Goal: Information Seeking & Learning: Learn about a topic

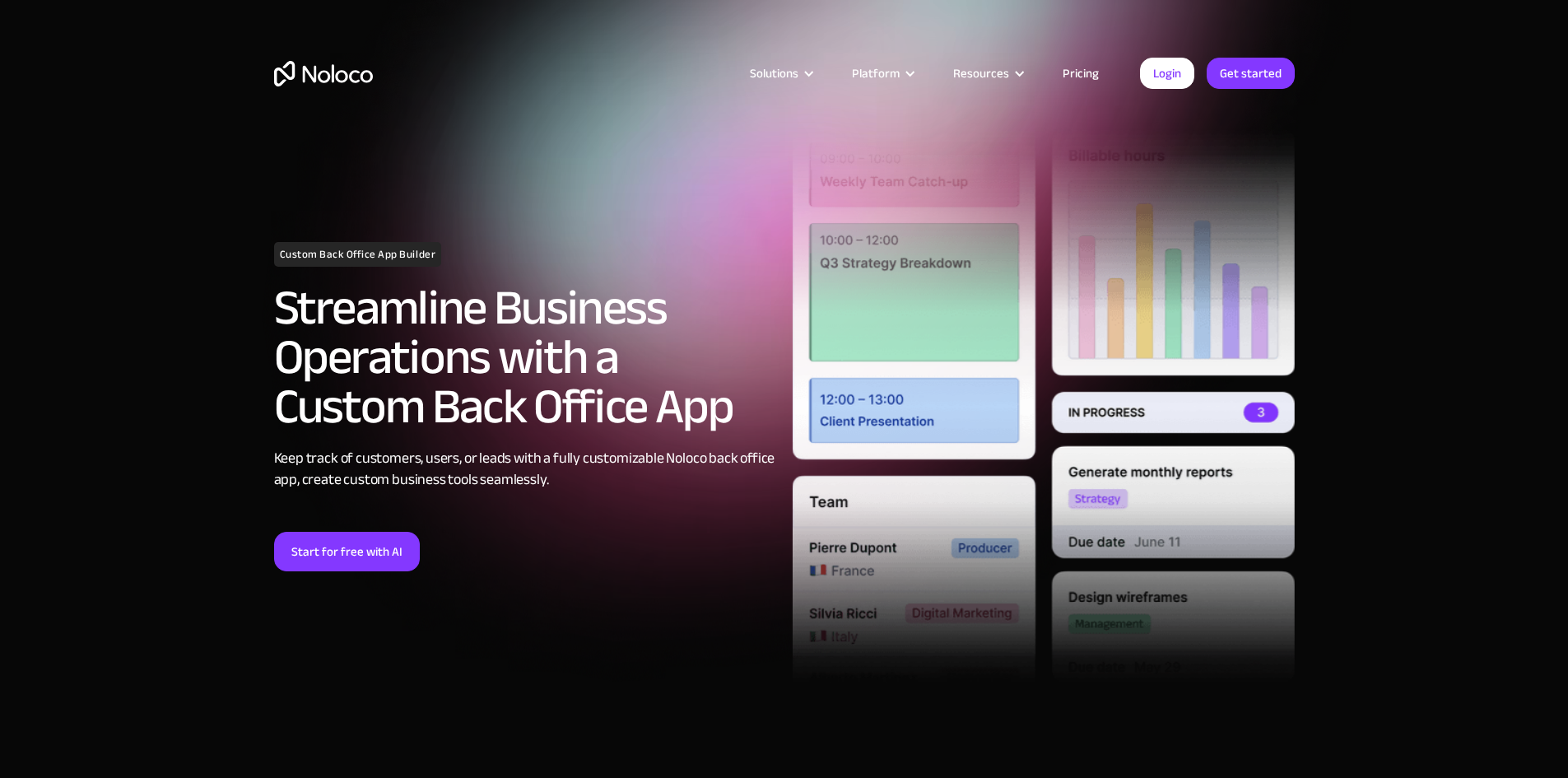
click at [1086, 67] on link "Pricing" at bounding box center [1080, 73] width 78 height 22
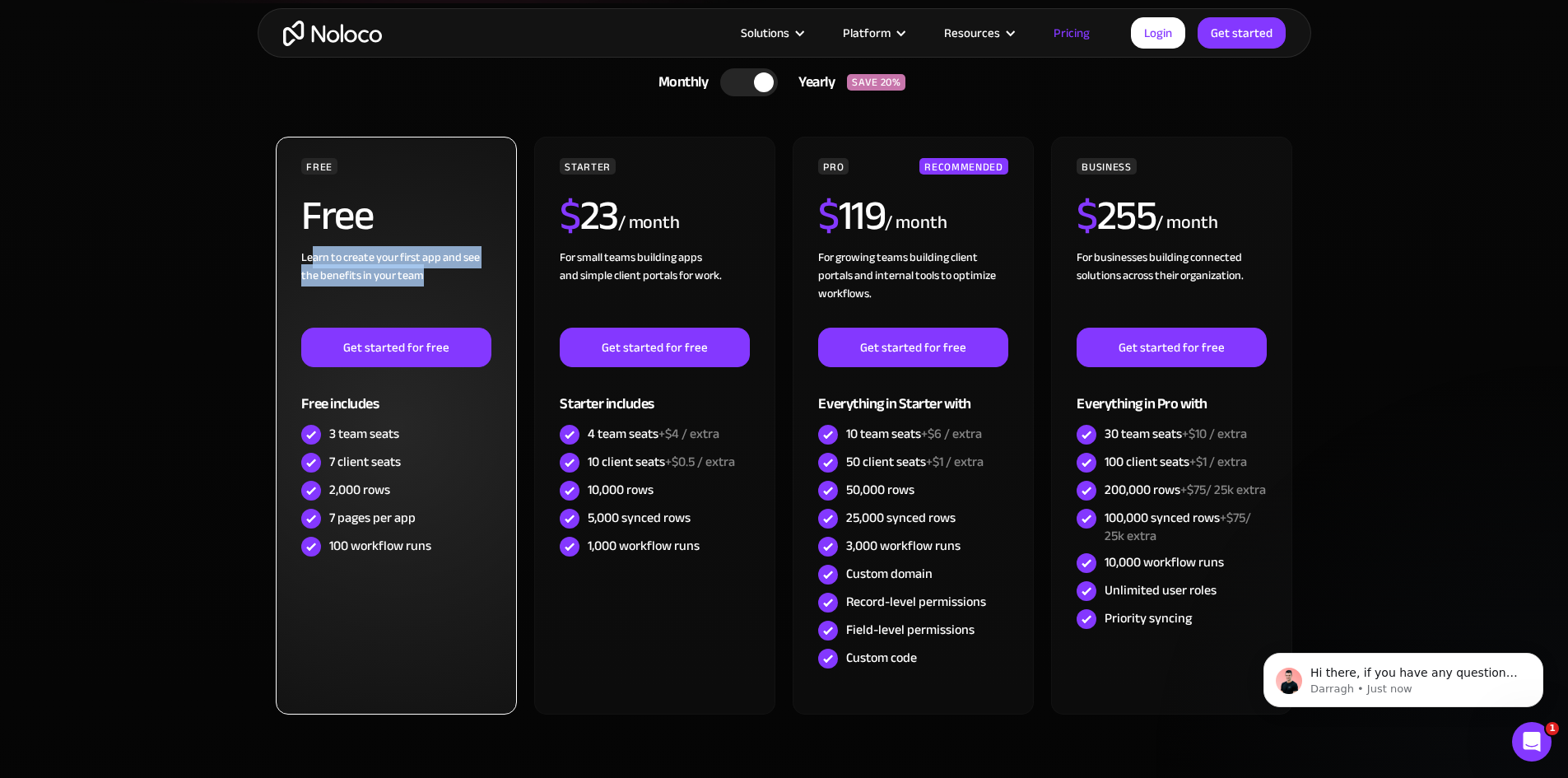
drag, startPoint x: 311, startPoint y: 258, endPoint x: 447, endPoint y: 280, distance: 137.8
click at [447, 280] on div "Learn to create your first app and see the benefits in your team ‍" at bounding box center [395, 288] width 189 height 79
